Goal: Communication & Community: Answer question/provide support

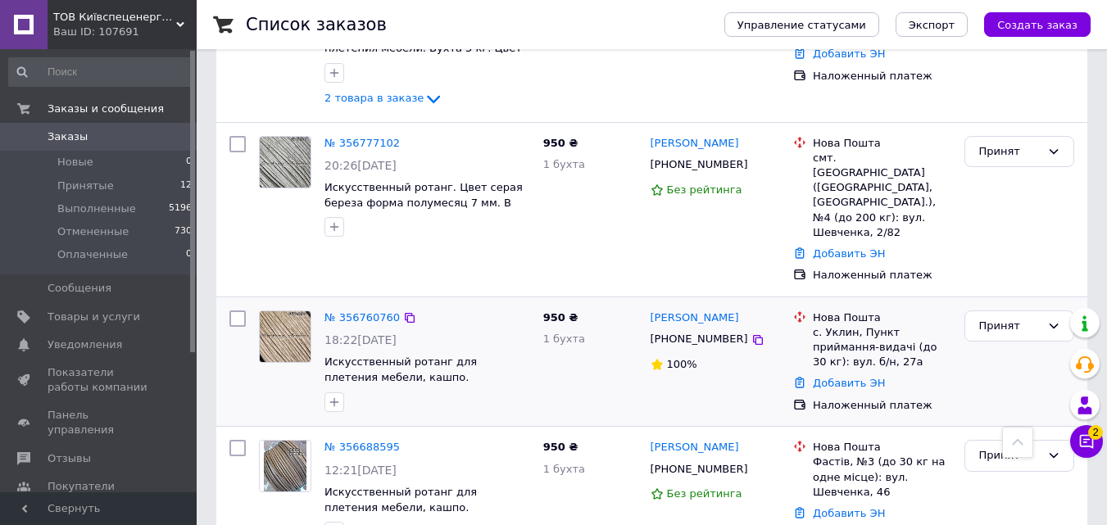
scroll to position [492, 0]
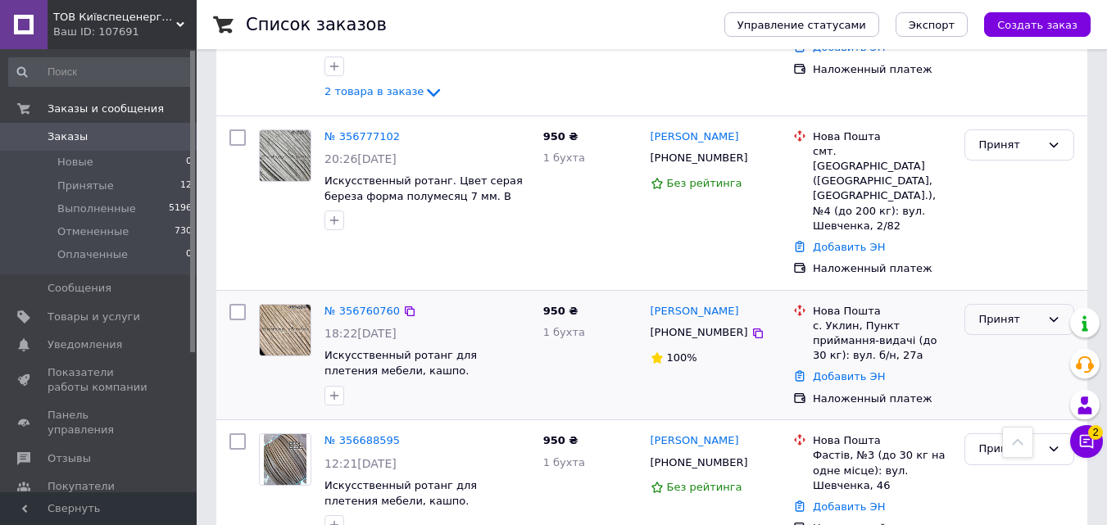
click at [1050, 317] on icon at bounding box center [1054, 319] width 9 height 5
click at [1001, 338] on li "Выполнен" at bounding box center [1019, 353] width 108 height 30
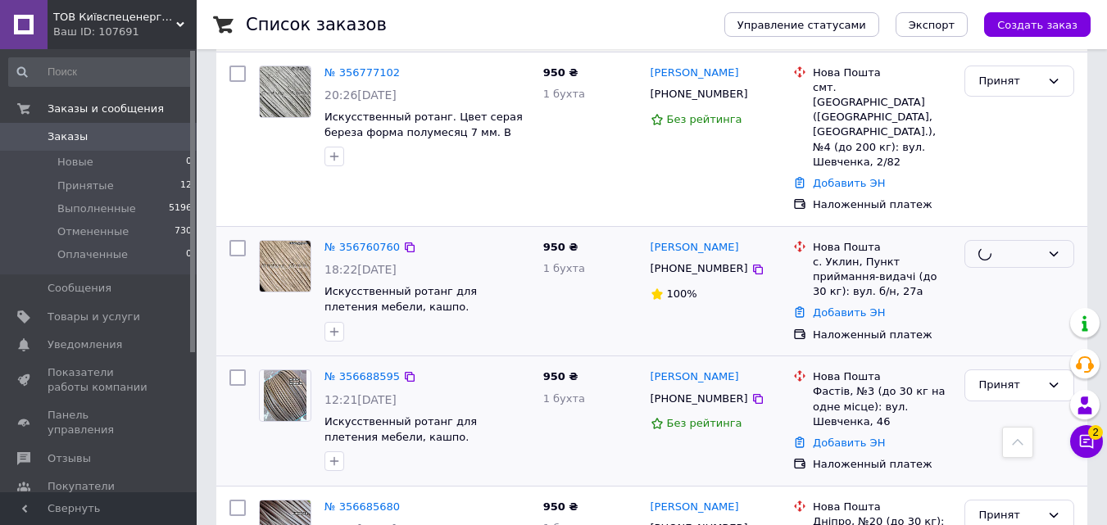
scroll to position [656, 0]
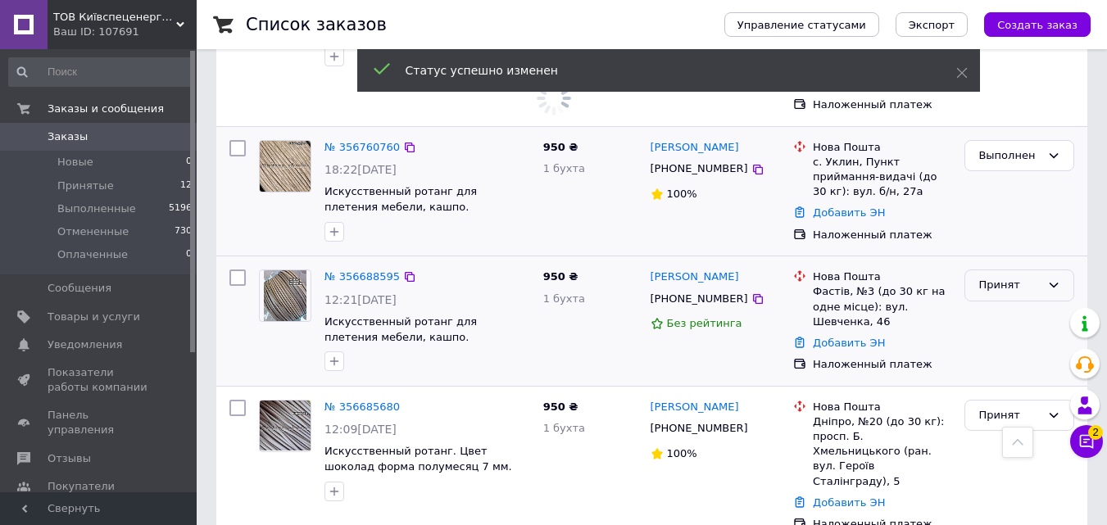
click at [1055, 279] on icon at bounding box center [1053, 285] width 13 height 13
click at [1000, 305] on li "Выполнен" at bounding box center [1019, 320] width 108 height 30
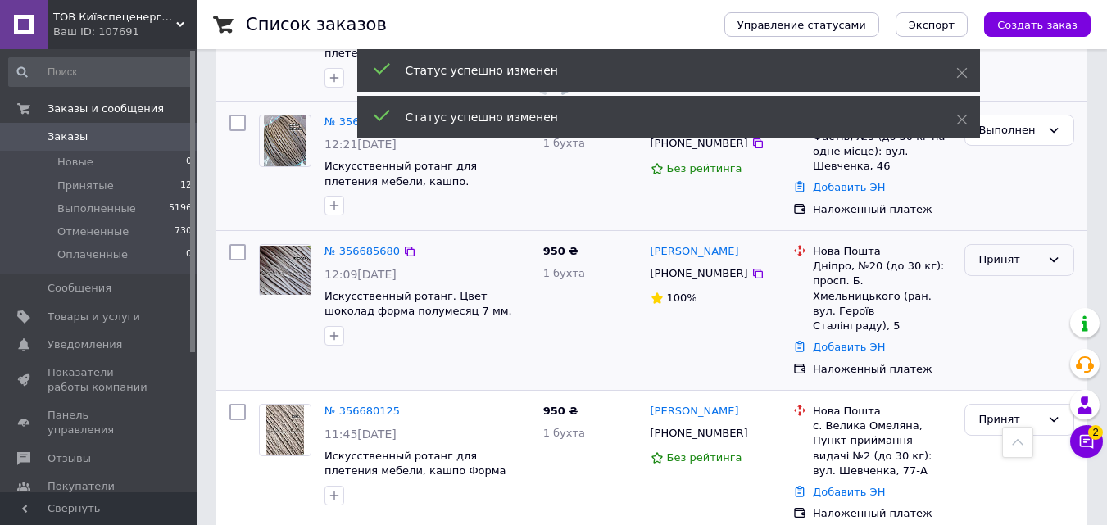
scroll to position [819, 0]
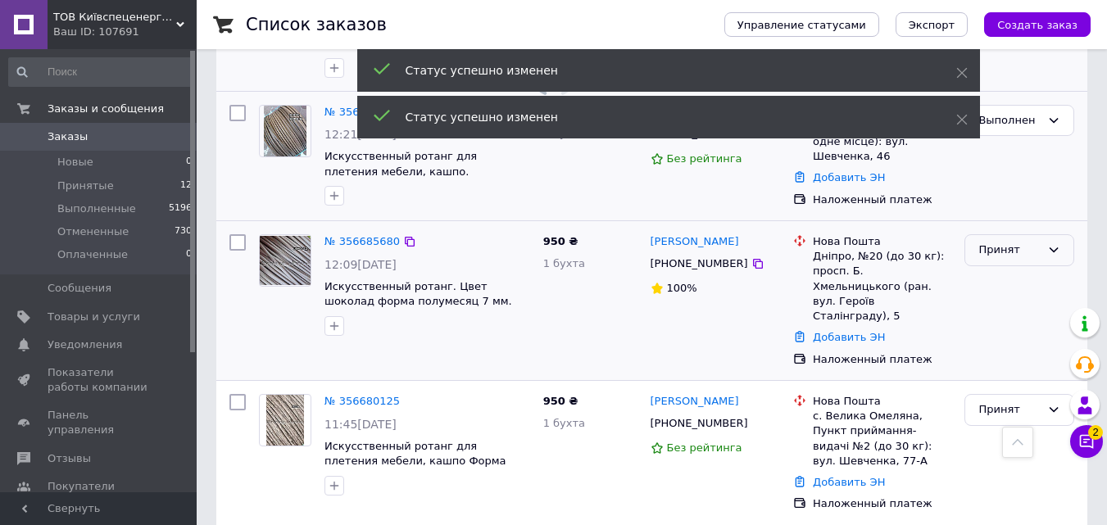
click at [1055, 243] on icon at bounding box center [1053, 249] width 13 height 13
click at [1013, 270] on li "Выполнен" at bounding box center [1019, 285] width 108 height 30
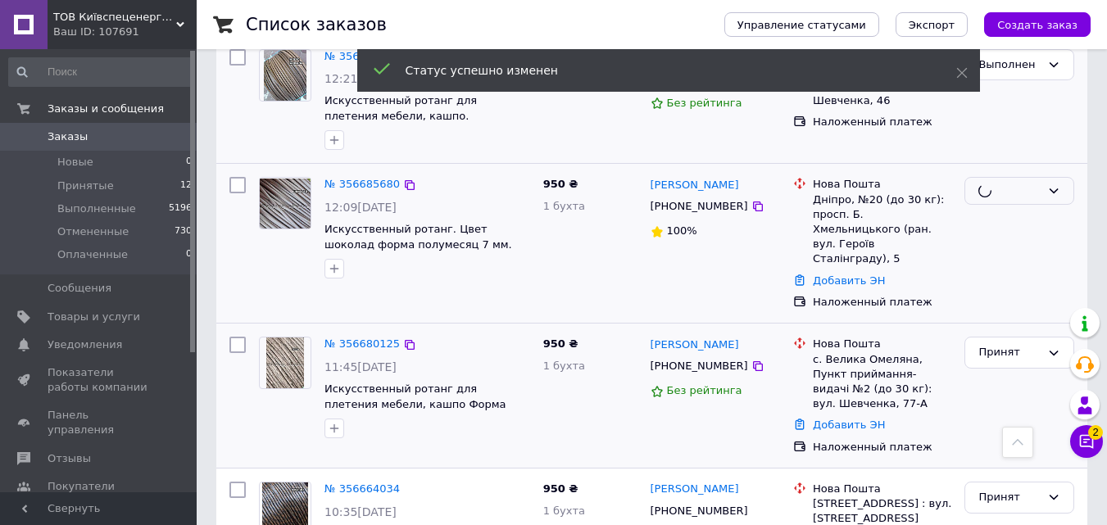
scroll to position [983, 0]
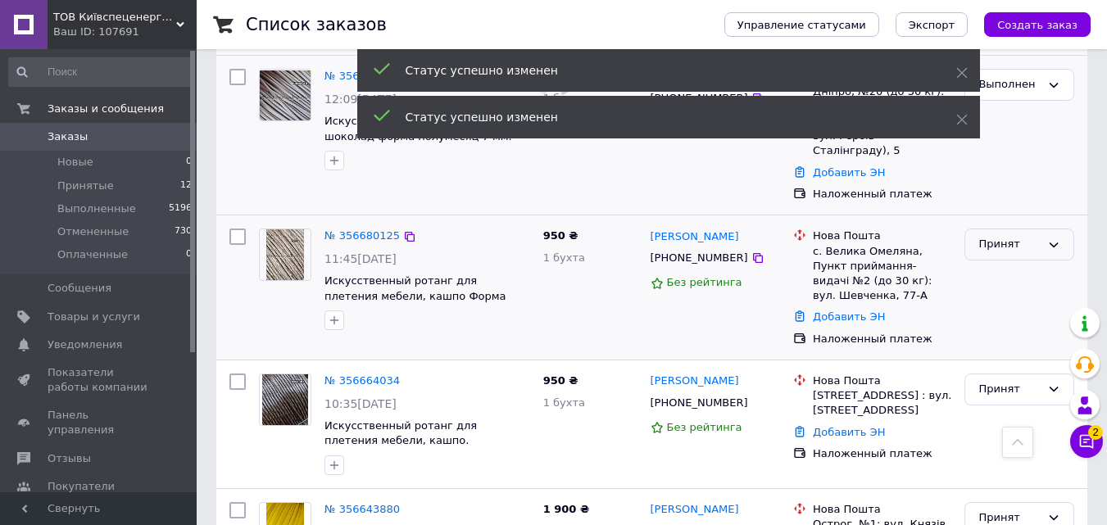
click at [1047, 238] on icon at bounding box center [1053, 244] width 13 height 13
click at [1014, 264] on li "Выполнен" at bounding box center [1019, 279] width 108 height 30
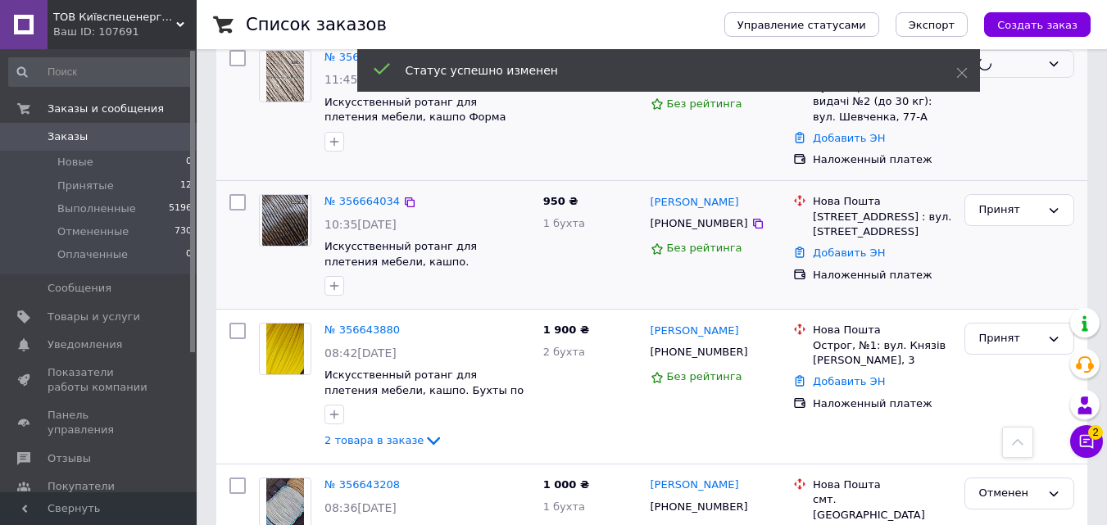
scroll to position [1147, 0]
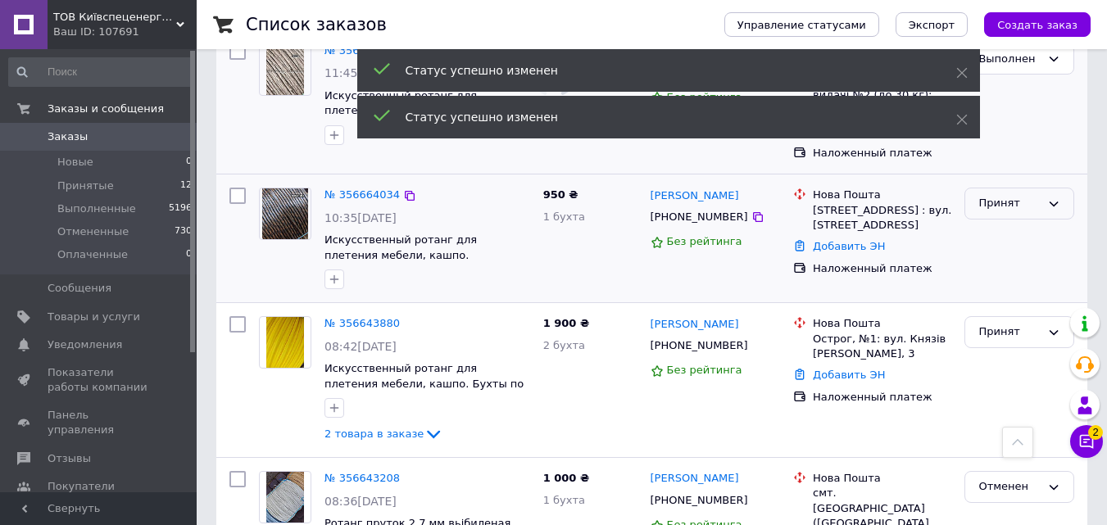
drag, startPoint x: 1061, startPoint y: 146, endPoint x: 1042, endPoint y: 153, distance: 20.2
click at [1060, 188] on div "Принят" at bounding box center [1019, 204] width 110 height 32
click at [1023, 223] on li "Выполнен" at bounding box center [1019, 238] width 108 height 30
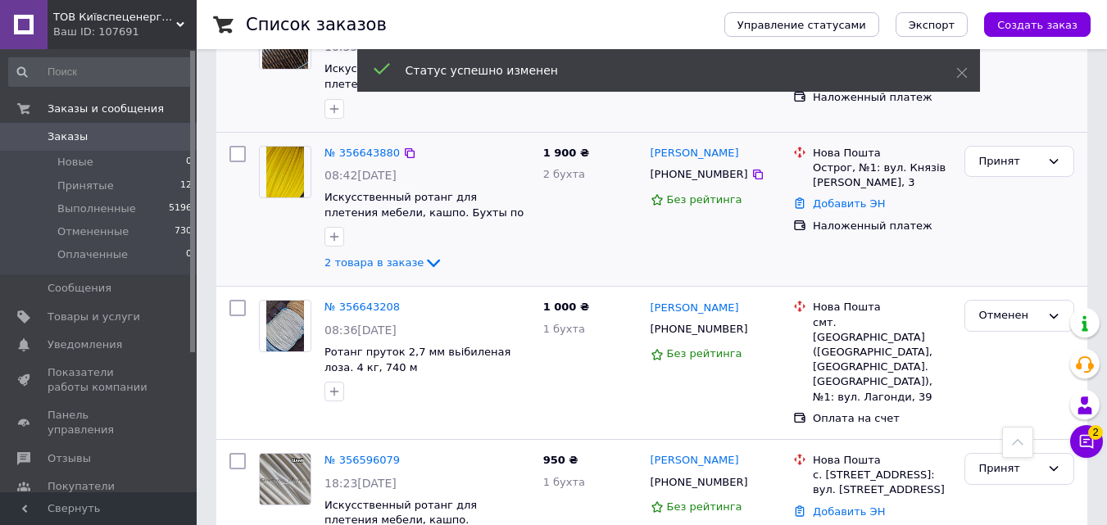
scroll to position [1311, 0]
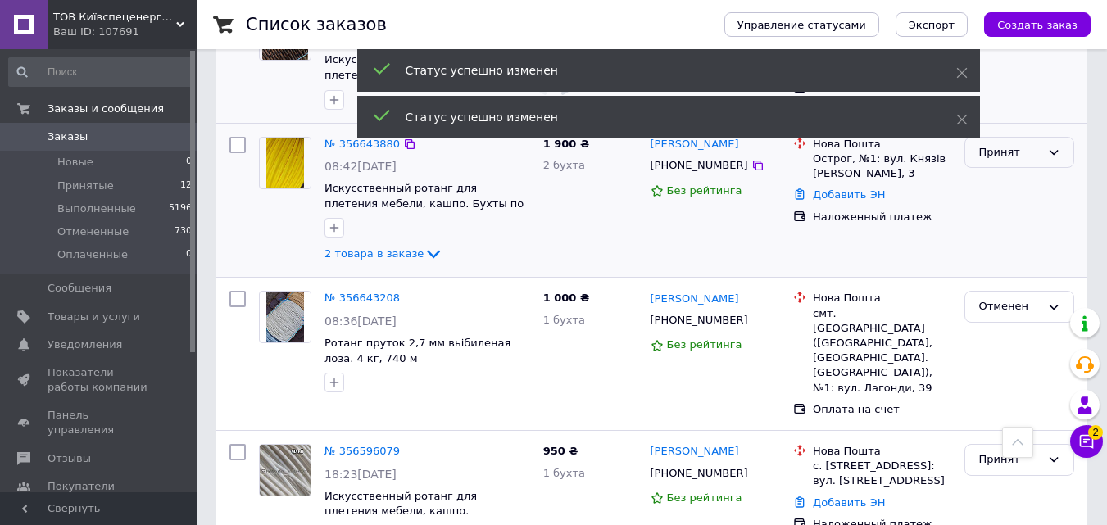
click at [1052, 146] on icon at bounding box center [1053, 152] width 13 height 13
click at [1032, 171] on li "Выполнен" at bounding box center [1019, 186] width 108 height 30
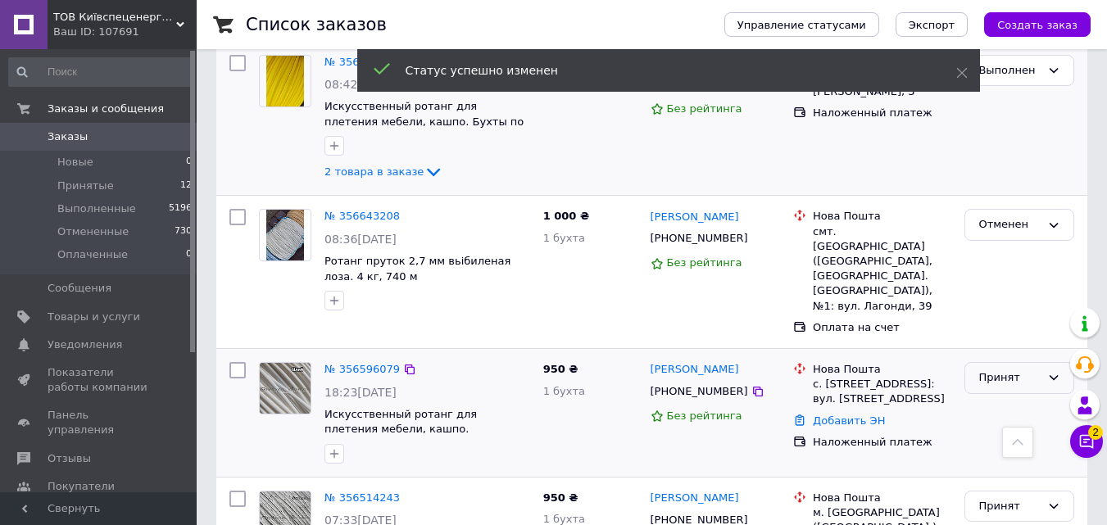
click at [1052, 371] on icon at bounding box center [1053, 377] width 13 height 13
drag, startPoint x: 1002, startPoint y: 358, endPoint x: 1010, endPoint y: 355, distance: 8.8
click at [1004, 397] on li "Выполнен" at bounding box center [1019, 412] width 108 height 30
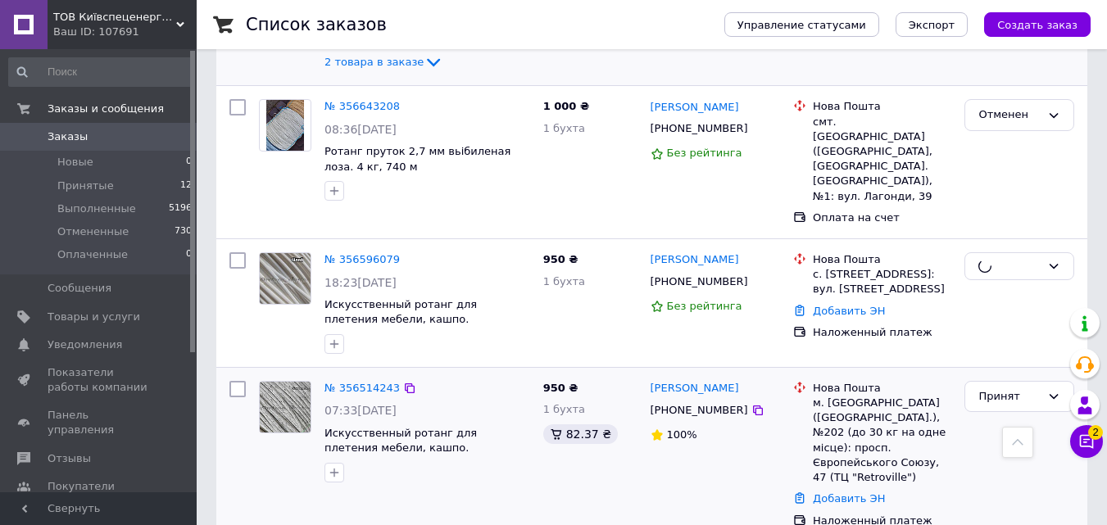
scroll to position [1557, 0]
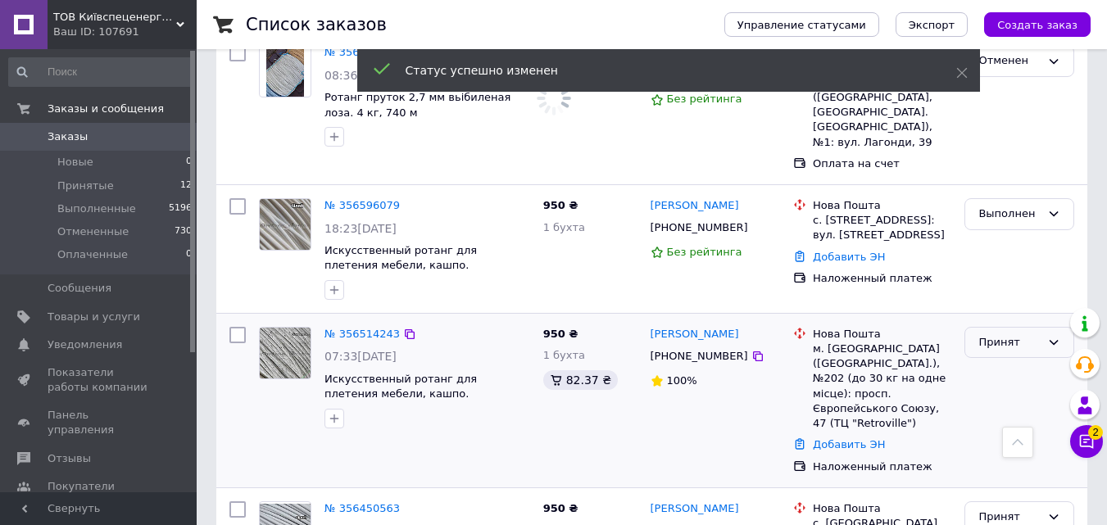
click at [1053, 336] on icon at bounding box center [1053, 342] width 13 height 13
click at [1003, 361] on li "Выполнен" at bounding box center [1019, 376] width 108 height 30
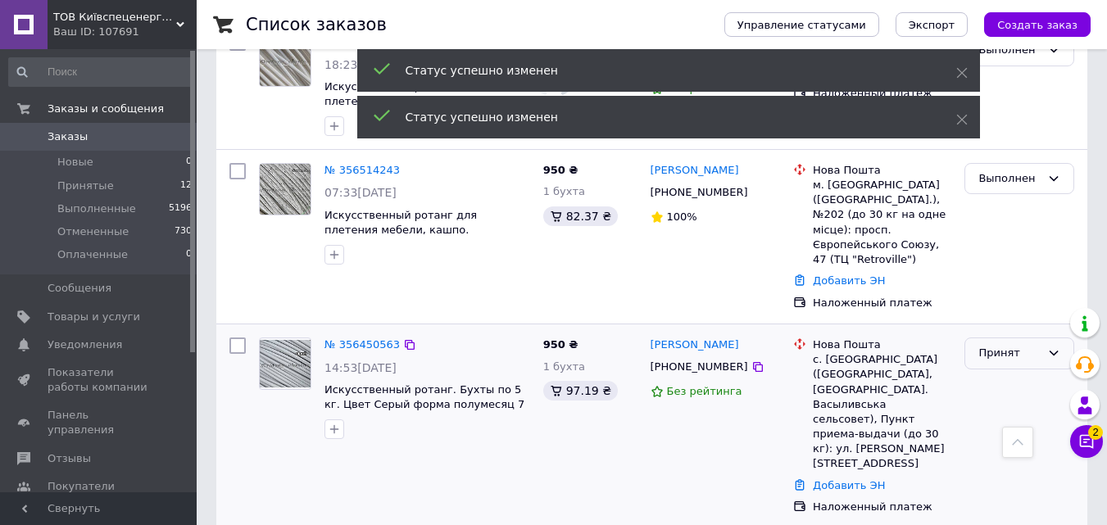
click at [1053, 347] on icon at bounding box center [1053, 353] width 13 height 13
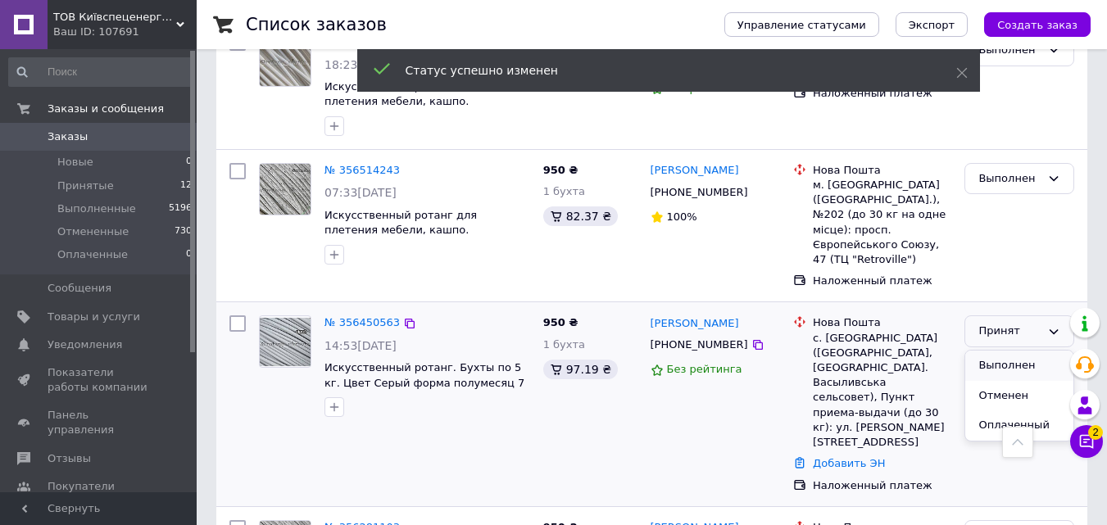
click at [1009, 351] on li "Выполнен" at bounding box center [1019, 366] width 108 height 30
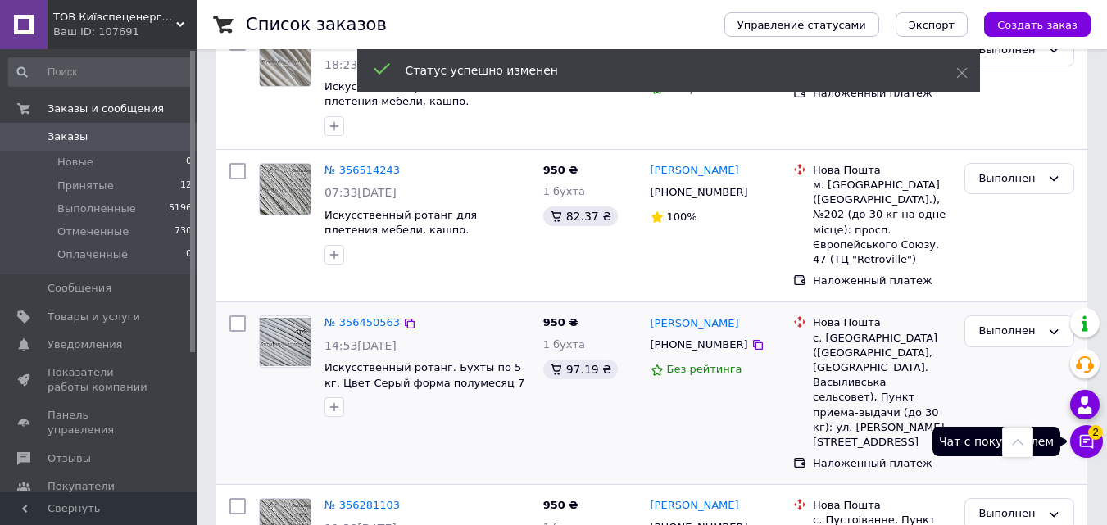
drag, startPoint x: 1082, startPoint y: 429, endPoint x: 1072, endPoint y: 404, distance: 26.8
click at [1082, 429] on button "Чат с покупателем 2" at bounding box center [1086, 441] width 33 height 33
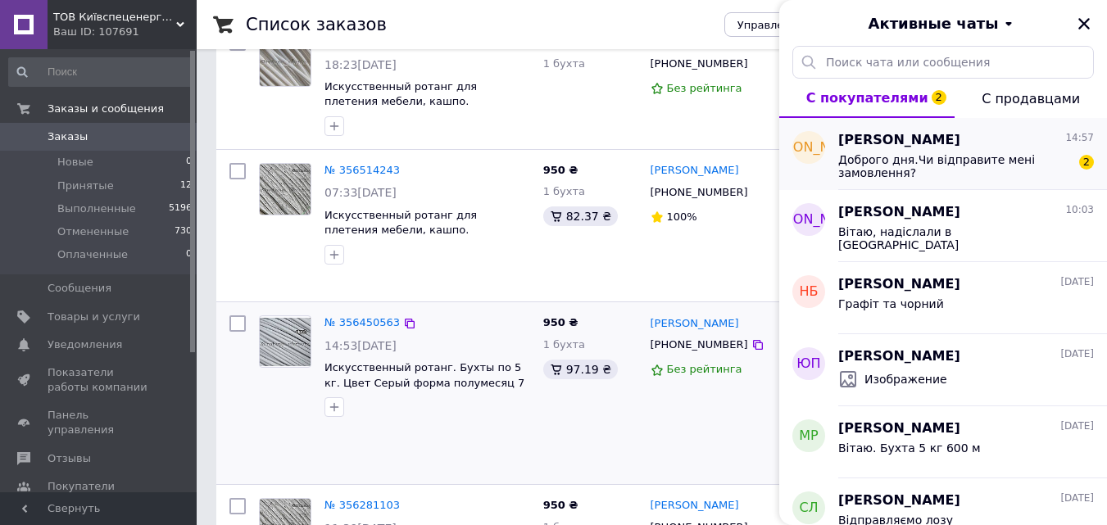
click at [1020, 161] on span "Доброго дня.Чи відправите мені замовлення?" at bounding box center [954, 166] width 233 height 26
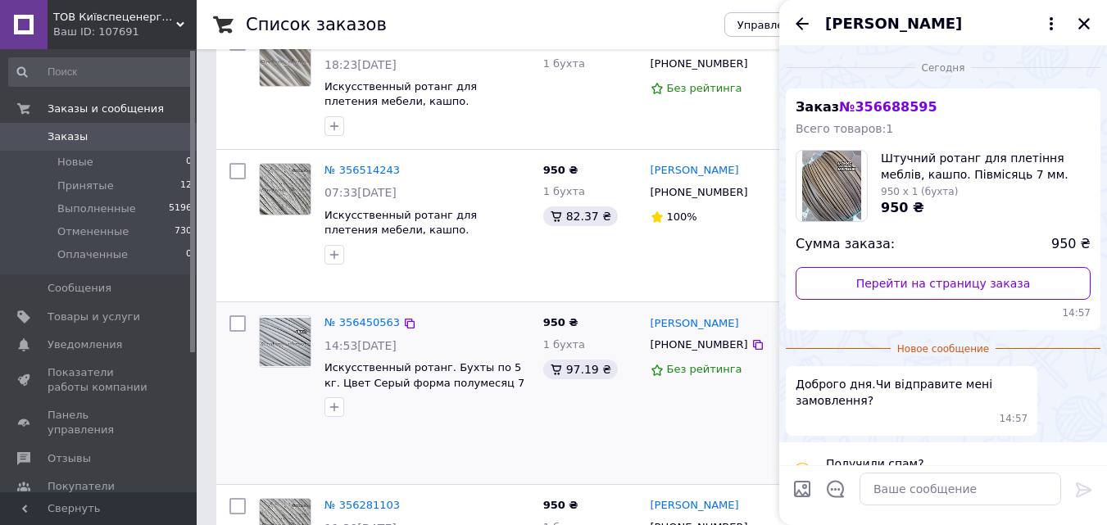
scroll to position [37, 0]
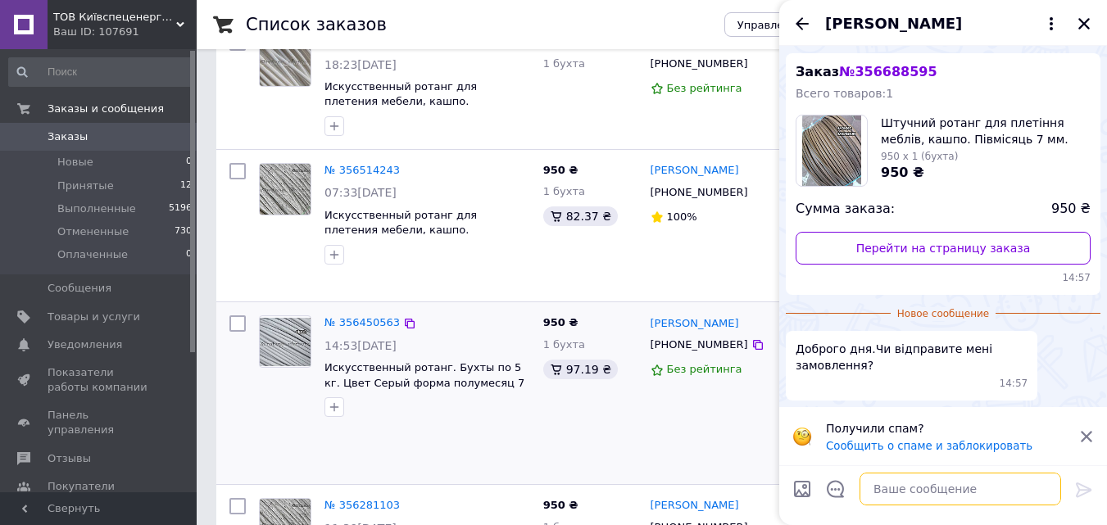
click at [910, 487] on textarea at bounding box center [961, 489] width 202 height 33
type textarea "D"
click at [976, 488] on textarea "Вітаю. Сьгодні вже відпрали" at bounding box center [944, 489] width 234 height 33
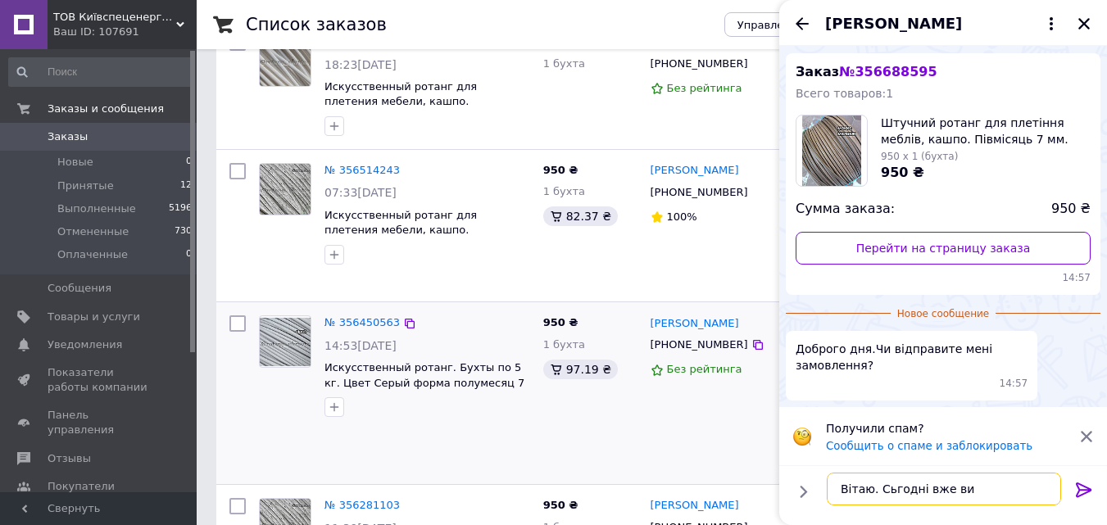
drag, startPoint x: 895, startPoint y: 492, endPoint x: 905, endPoint y: 492, distance: 9.8
click at [896, 492] on textarea "Вітаю. Сьгодні вже ви" at bounding box center [944, 489] width 234 height 33
click at [891, 488] on textarea "Вітаю. Сьгодні вже ви" at bounding box center [944, 489] width 234 height 33
click at [888, 489] on textarea "Вітаю. Сьгодні вже ви" at bounding box center [944, 489] width 234 height 33
click at [971, 489] on textarea "Вітаю. Сьогодні вже ви" at bounding box center [944, 489] width 234 height 33
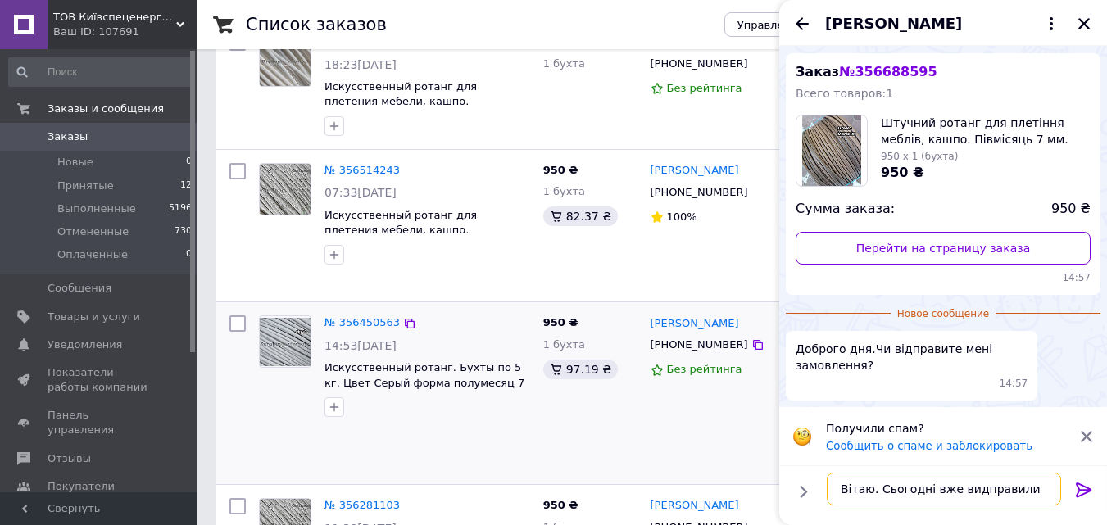
type textarea "Вітаю. Сьогодні вже видправили"
click at [1086, 492] on icon at bounding box center [1084, 490] width 16 height 15
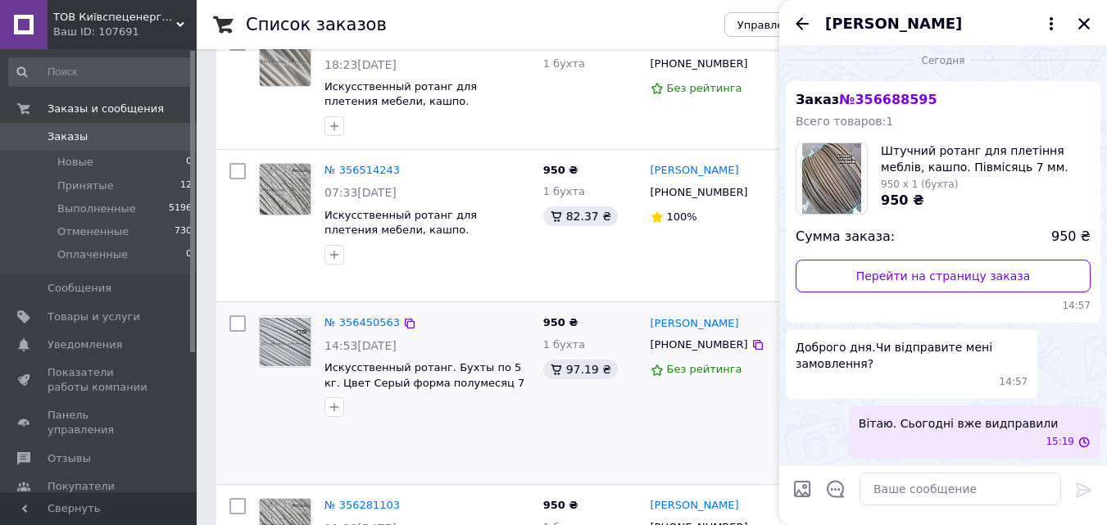
scroll to position [0, 0]
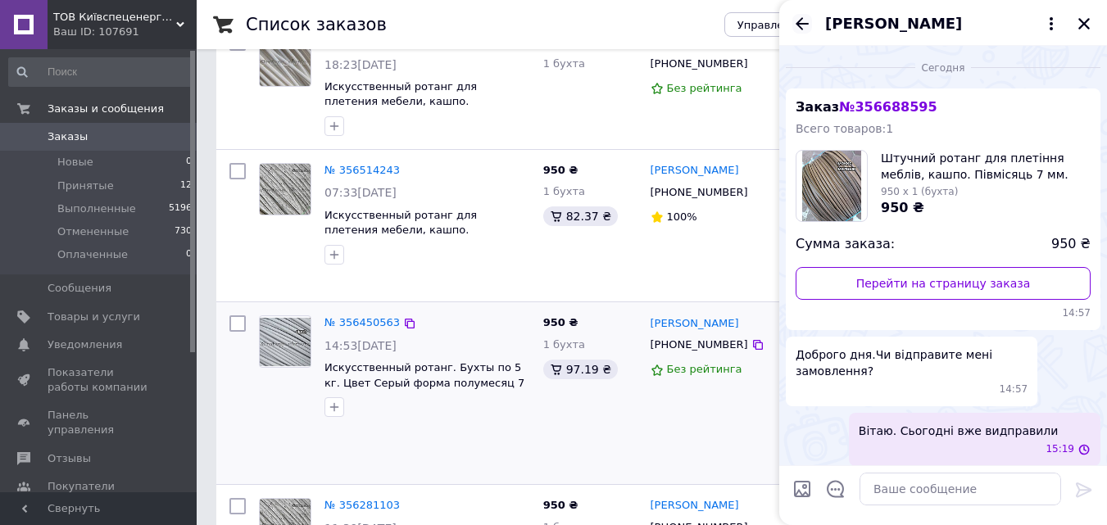
click at [801, 16] on icon "Назад" at bounding box center [802, 24] width 20 height 20
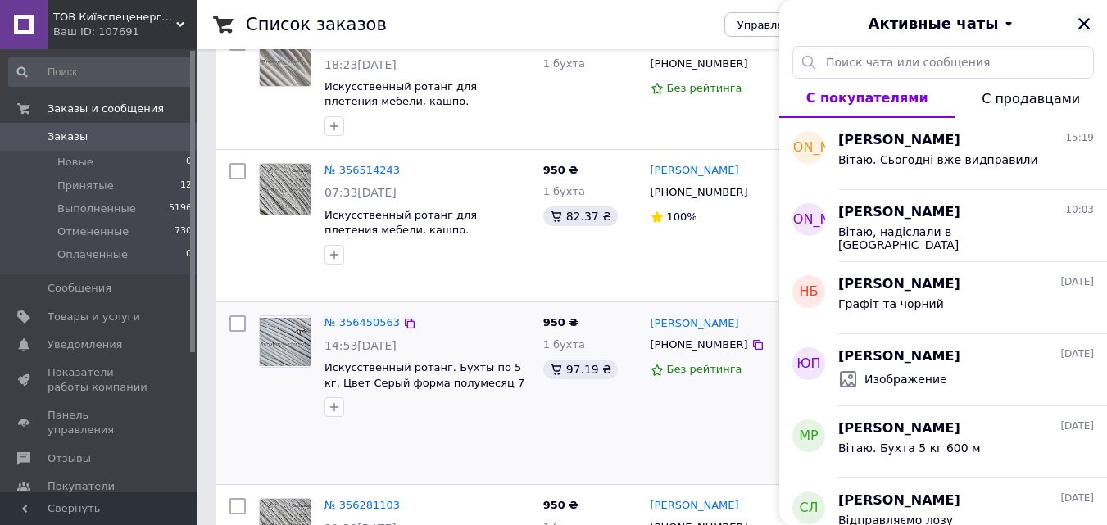
click at [1081, 16] on icon "Закрыть" at bounding box center [1084, 23] width 15 height 15
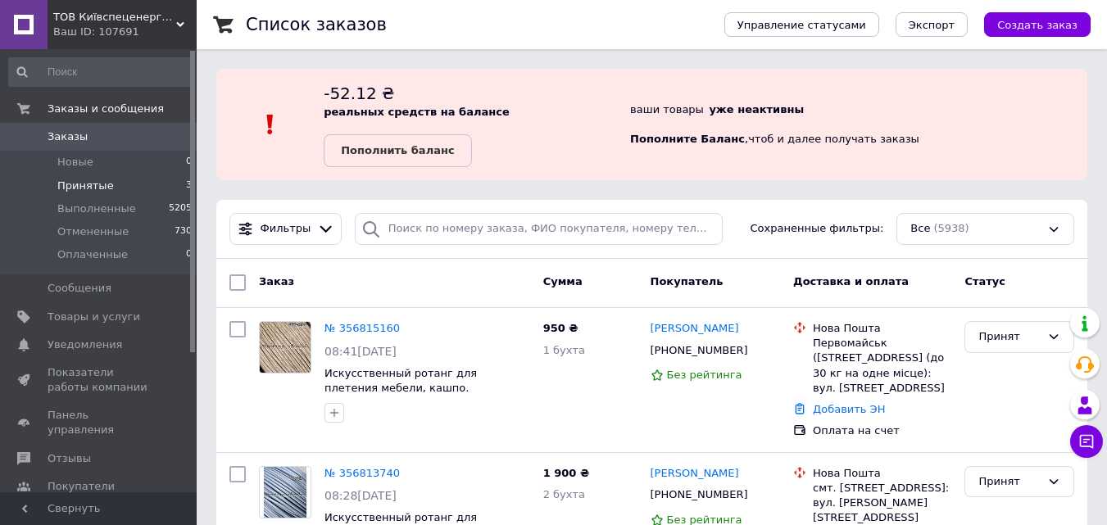
click at [186, 184] on span "3" at bounding box center [189, 186] width 6 height 15
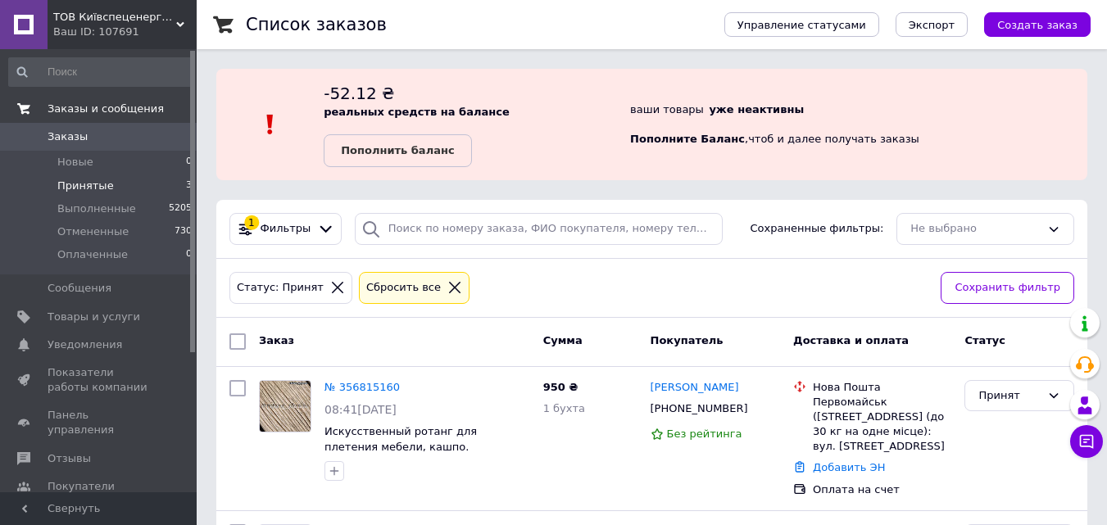
click at [70, 102] on span "Заказы и сообщения" at bounding box center [106, 109] width 116 height 15
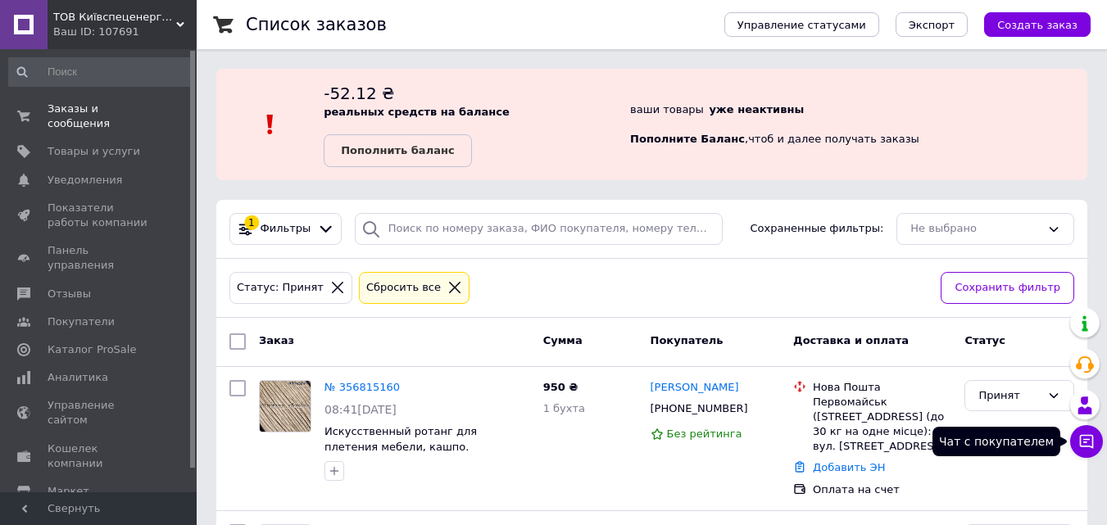
click at [1090, 438] on icon at bounding box center [1086, 441] width 16 height 16
